Goal: Task Accomplishment & Management: Manage account settings

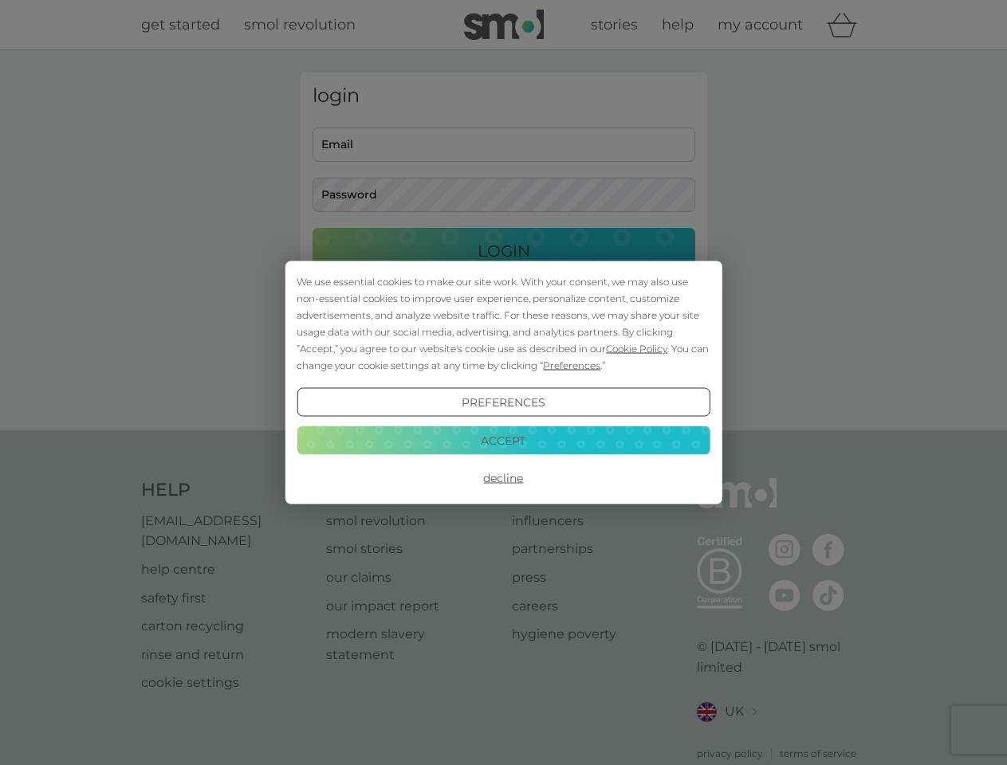
click at [637, 348] on span "Cookie Policy" at bounding box center [636, 349] width 61 height 12
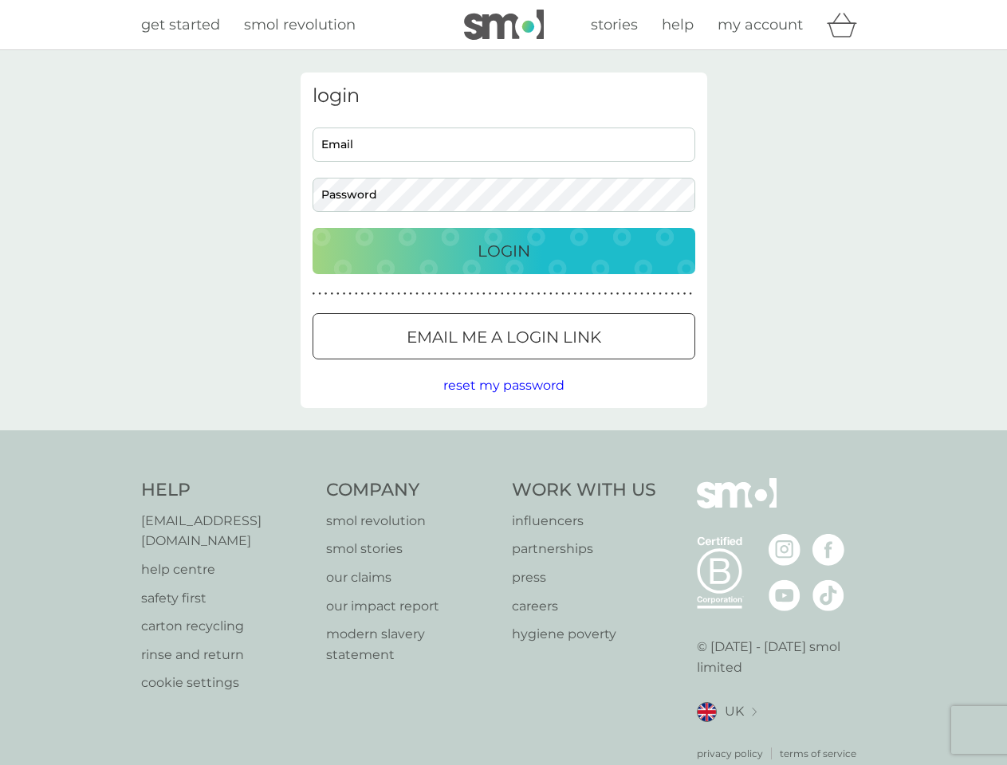
click at [570, 365] on div "login Email Password Login ● ● ● ● ● ● ● ● ● ● ● ● ● ● ● ● ● ● ● ● ● ● ● ● ● ● …" at bounding box center [504, 241] width 407 height 336
click at [503, 403] on div "login Email Password Login ● ● ● ● ● ● ● ● ● ● ● ● ● ● ● ● ● ● ● ● ● ● ● ● ● ● …" at bounding box center [504, 241] width 407 height 336
click at [503, 478] on div "Help [EMAIL_ADDRESS][DOMAIN_NAME] help centre safety first carton recycling rin…" at bounding box center [504, 619] width 726 height 283
click at [503, 440] on div "Help [EMAIL_ADDRESS][DOMAIN_NAME] help centre safety first carton recycling rin…" at bounding box center [503, 620] width 1007 height 379
